Goal: Task Accomplishment & Management: Use online tool/utility

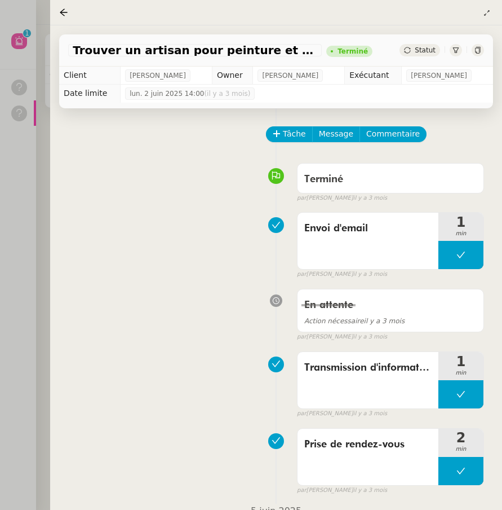
click at [25, 73] on div at bounding box center [251, 255] width 502 height 510
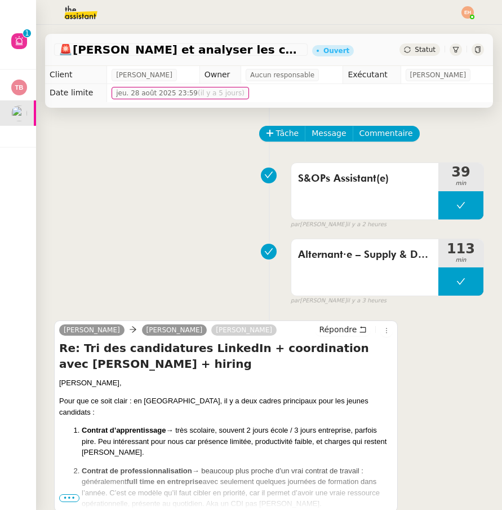
click at [468, 10] on img at bounding box center [468, 12] width 12 height 12
click at [449, 25] on li "Suivi" at bounding box center [437, 32] width 73 height 16
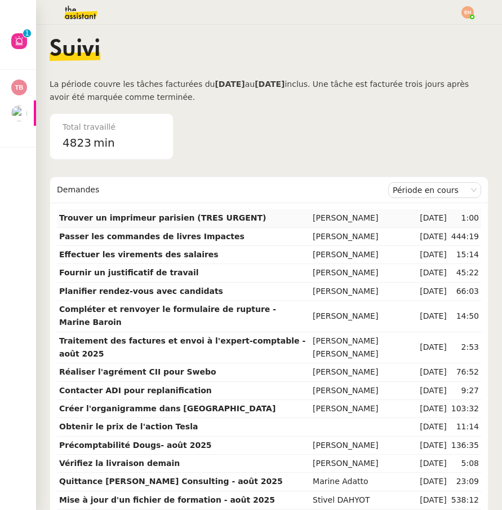
click at [183, 214] on strong "Trouver un imprimeur parisien (TRES URGENT)" at bounding box center [162, 217] width 207 height 9
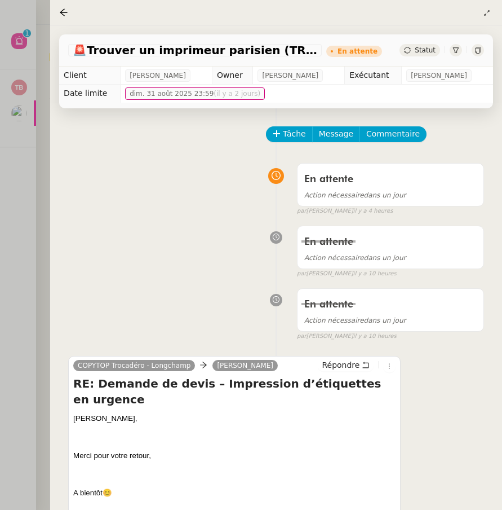
click at [36, 185] on div at bounding box center [251, 255] width 502 height 510
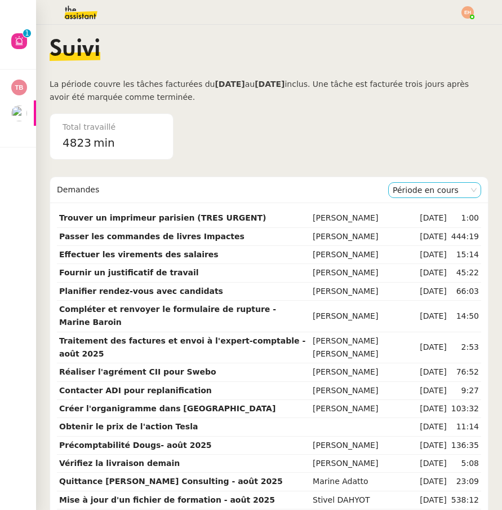
click at [399, 189] on nz-select-item "Période en cours" at bounding box center [435, 190] width 84 height 15
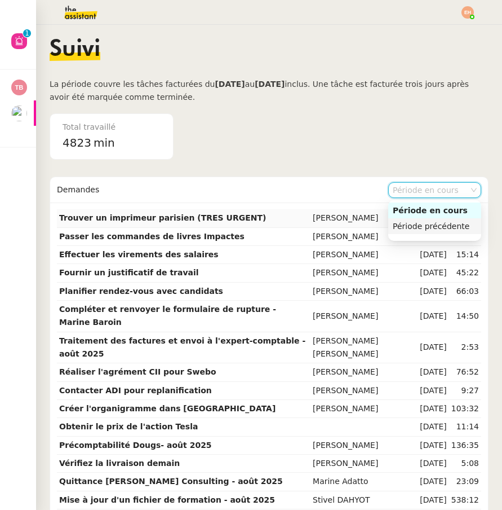
click at [401, 222] on div "Période précédente" at bounding box center [435, 226] width 84 height 10
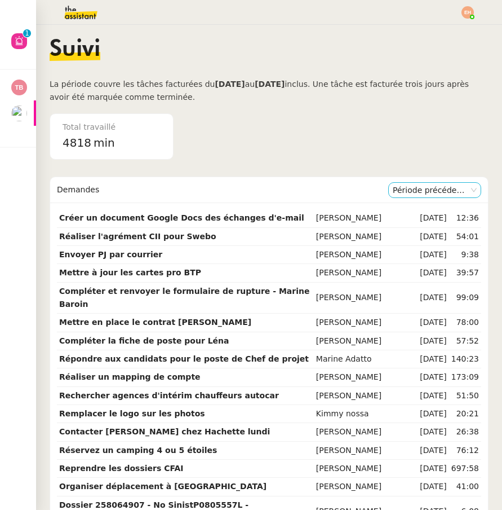
click at [415, 183] on nz-select-item "Période précédente" at bounding box center [435, 190] width 84 height 15
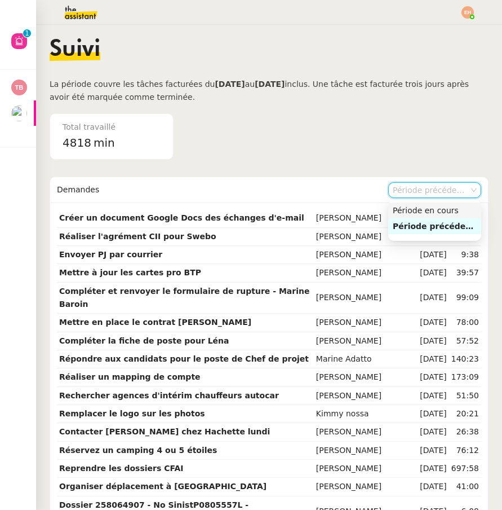
click at [411, 203] on nz-option-item "Période en cours" at bounding box center [434, 210] width 93 height 16
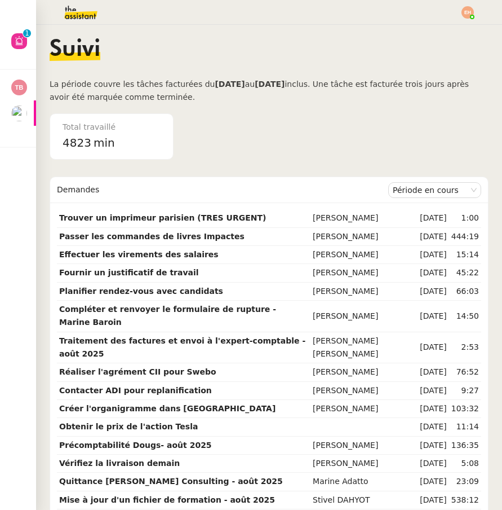
click at [83, 141] on span "4823" at bounding box center [77, 143] width 29 height 14
click at [82, 15] on img at bounding box center [71, 12] width 87 height 25
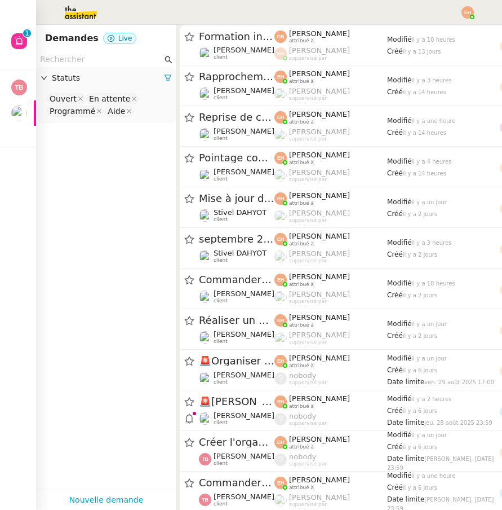
click at [130, 60] on input "text" at bounding box center [101, 59] width 122 height 13
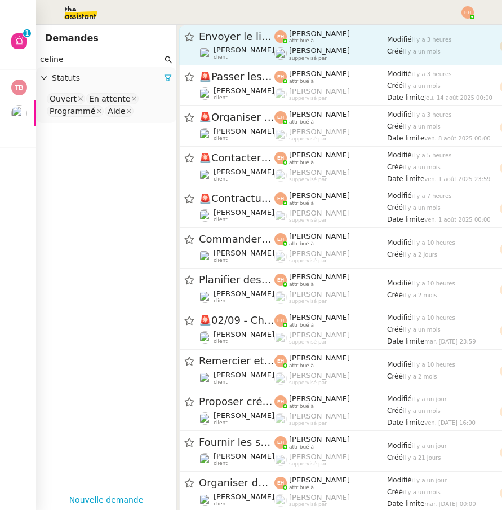
type input "celine"
click at [342, 46] on div "[PERSON_NAME] suppervisé par" at bounding box center [331, 53] width 113 height 15
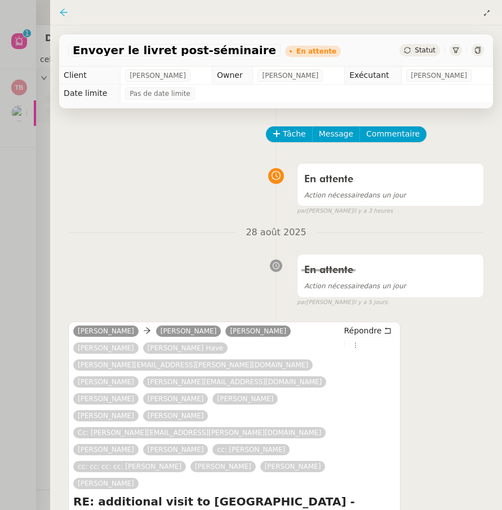
click at [62, 14] on icon at bounding box center [63, 11] width 7 height 7
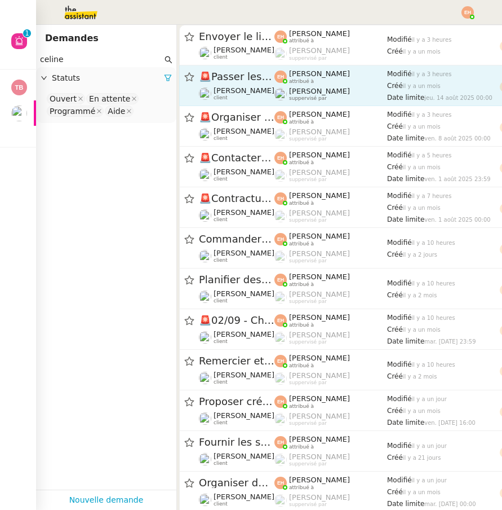
click at [316, 92] on span "[PERSON_NAME]" at bounding box center [319, 91] width 61 height 8
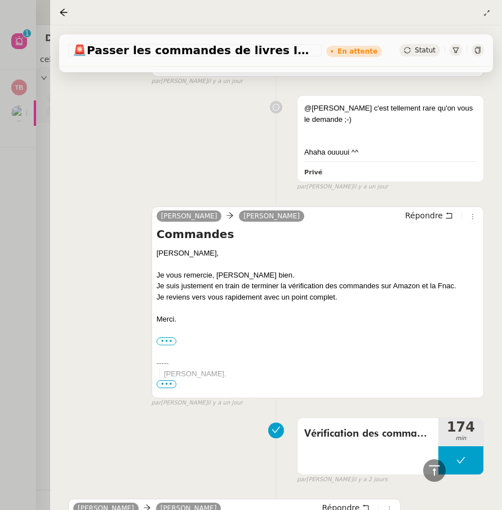
scroll to position [1461, 0]
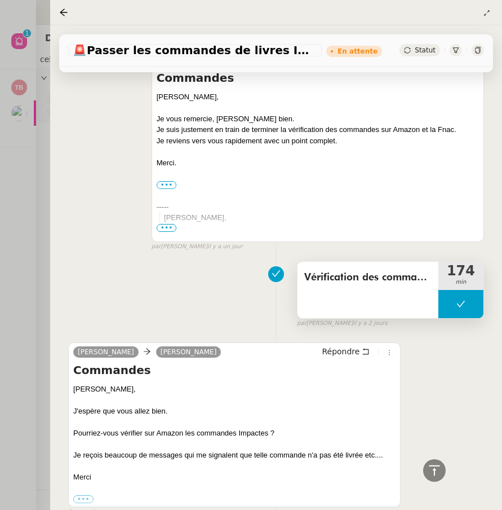
click at [359, 262] on div "Vérification des commandes Amazon" at bounding box center [368, 290] width 141 height 56
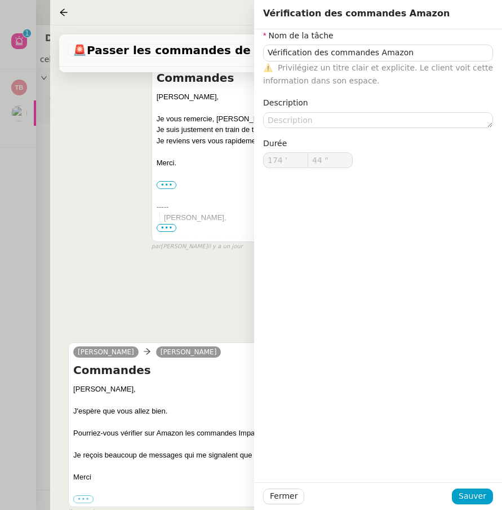
click at [203, 256] on div "Vérification des commandes Amazon 174 min false par [PERSON_NAME] il y a 2 jours" at bounding box center [276, 292] width 416 height 72
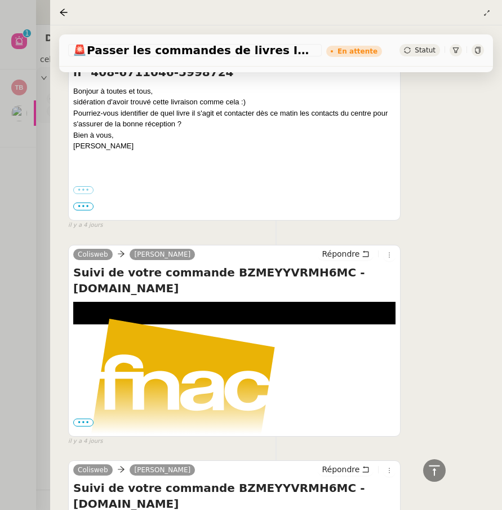
scroll to position [3797, 0]
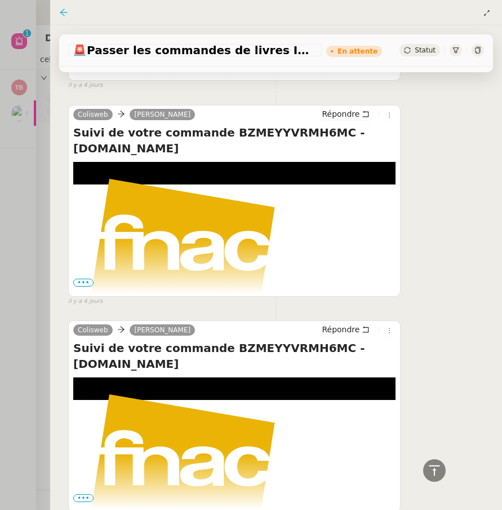
click at [65, 15] on icon at bounding box center [63, 12] width 9 height 9
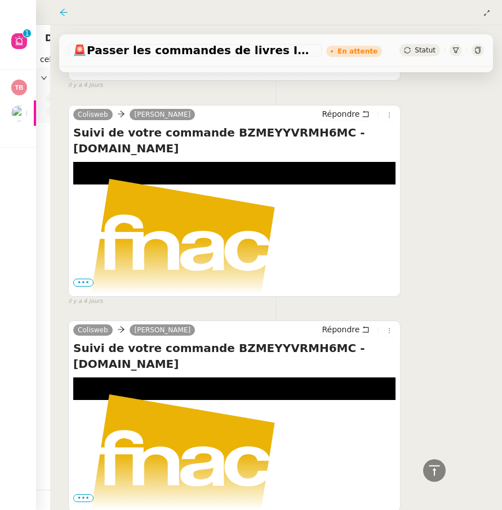
click at [65, 15] on icon at bounding box center [63, 12] width 9 height 9
